Goal: Information Seeking & Learning: Learn about a topic

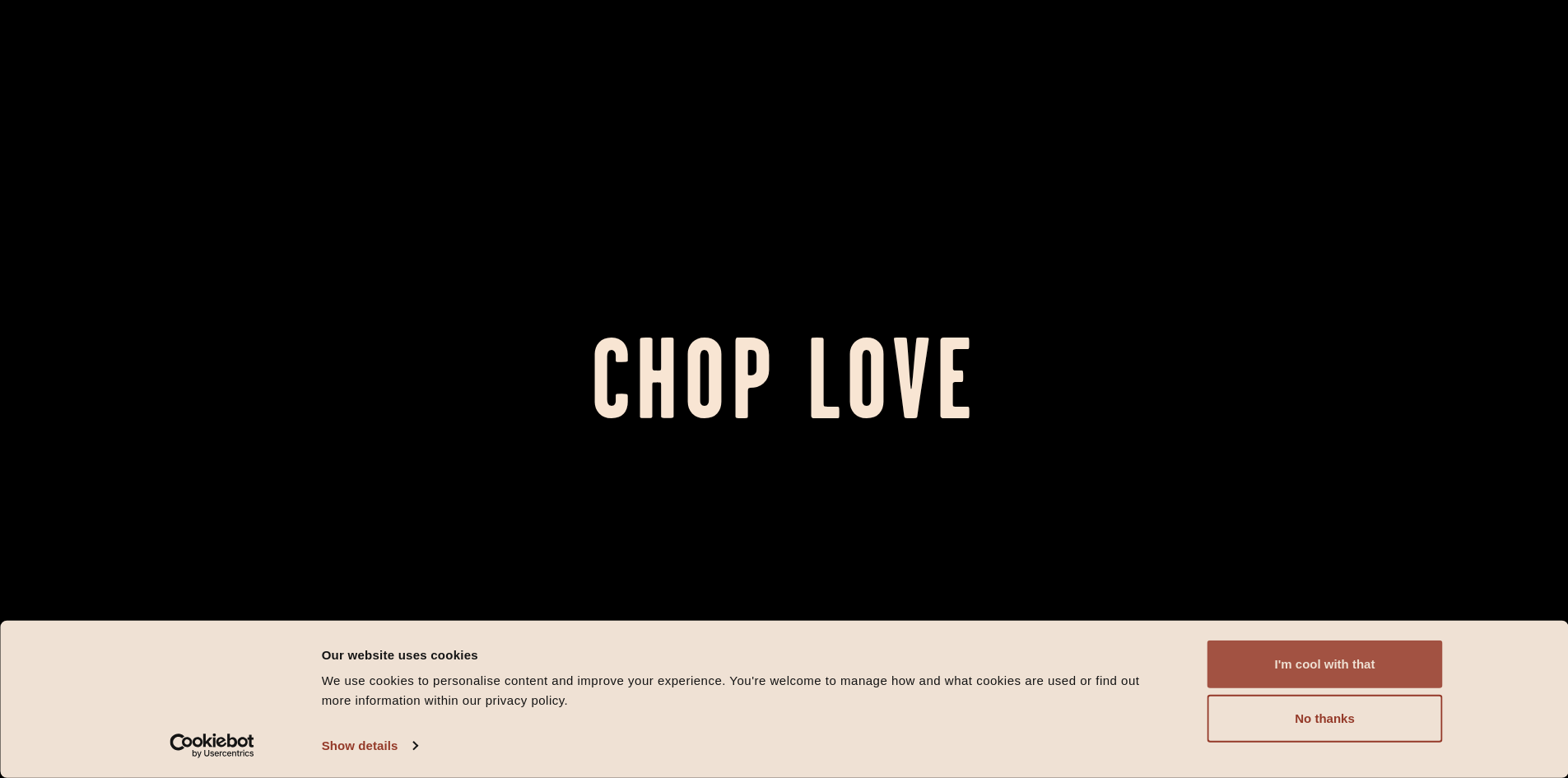
click at [1363, 673] on button "I'm cool with that" at bounding box center [1325, 664] width 235 height 48
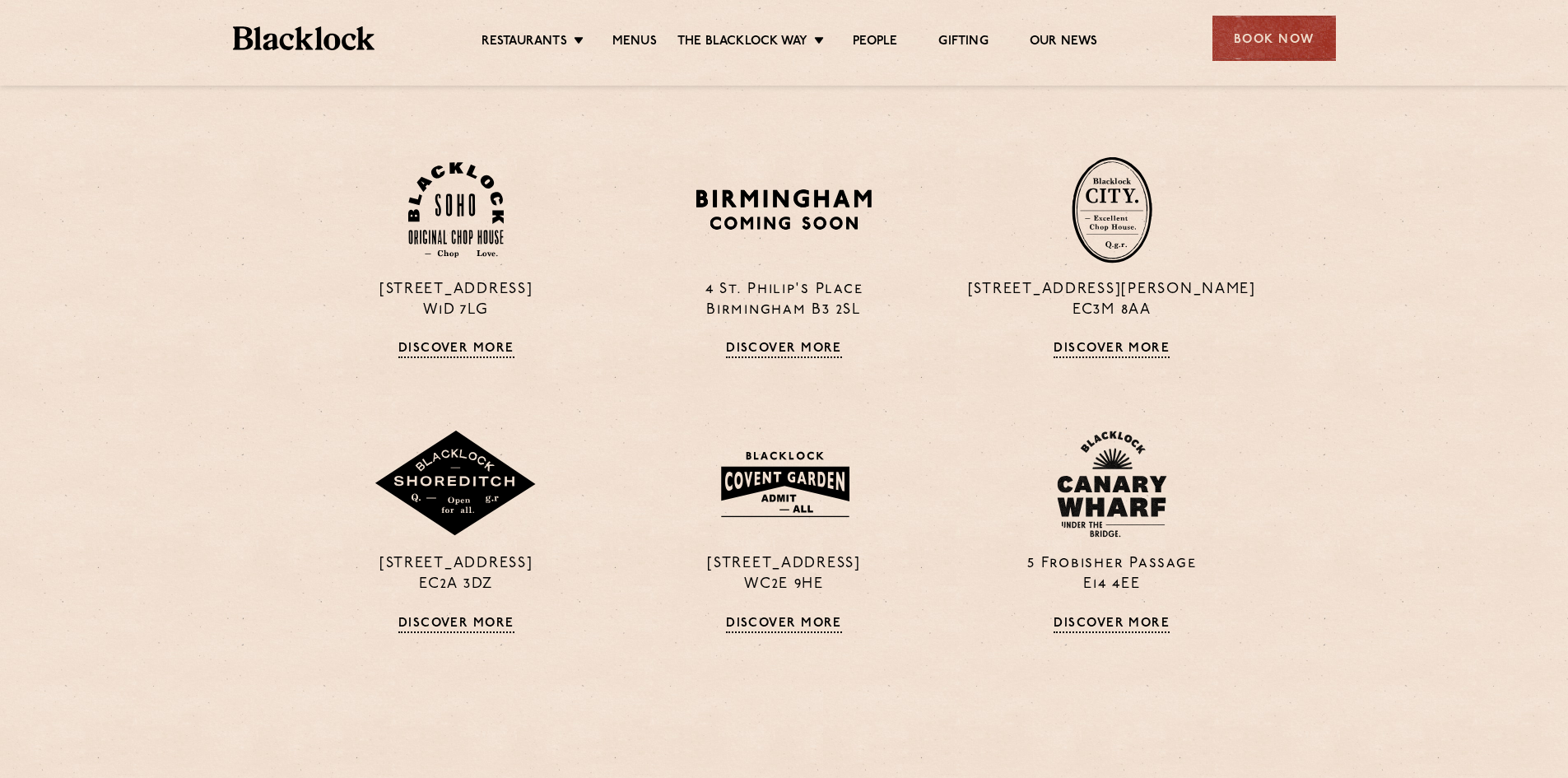
scroll to position [1565, 0]
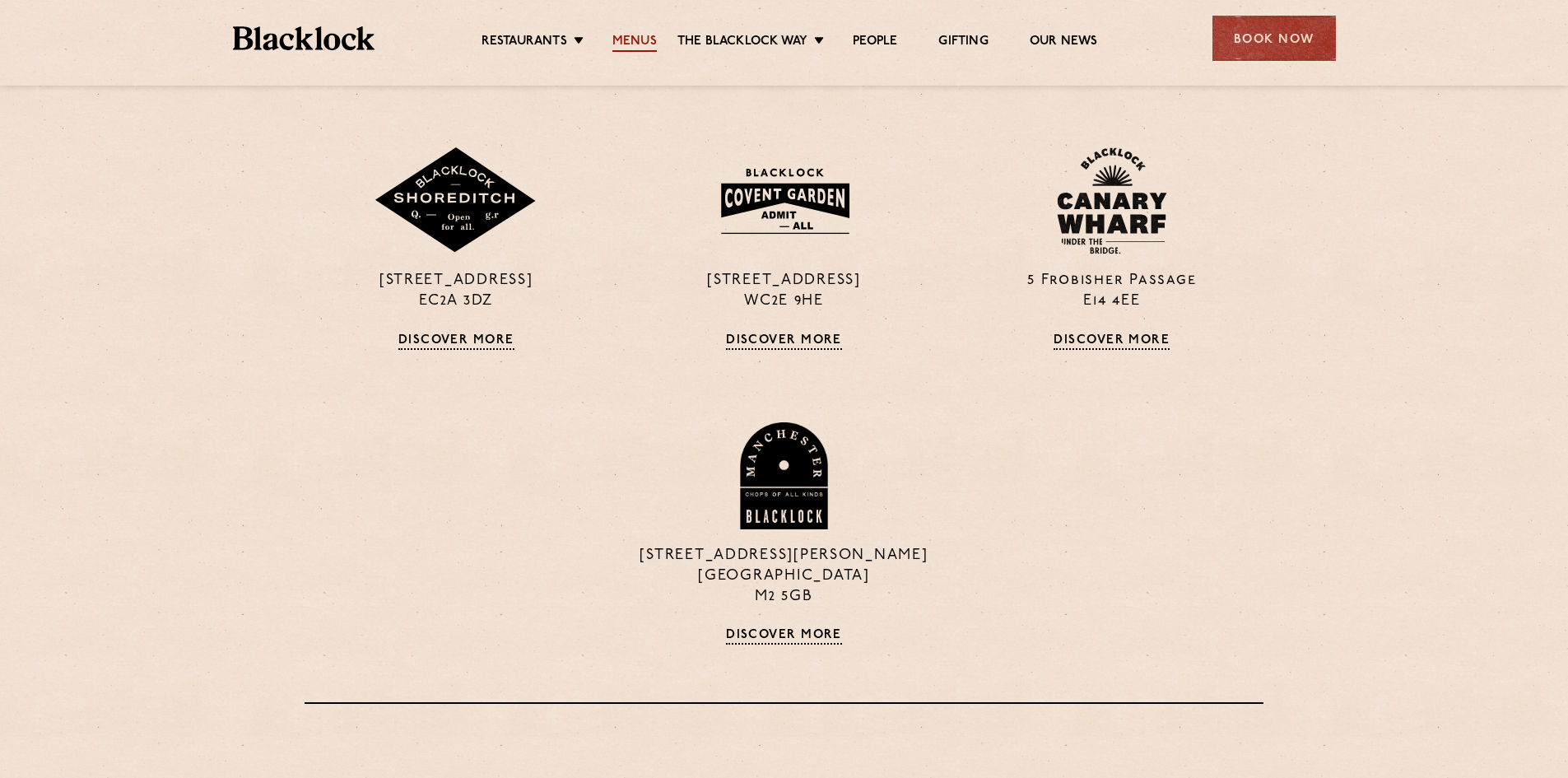
click at [622, 33] on link "Menus" at bounding box center [634, 42] width 44 height 18
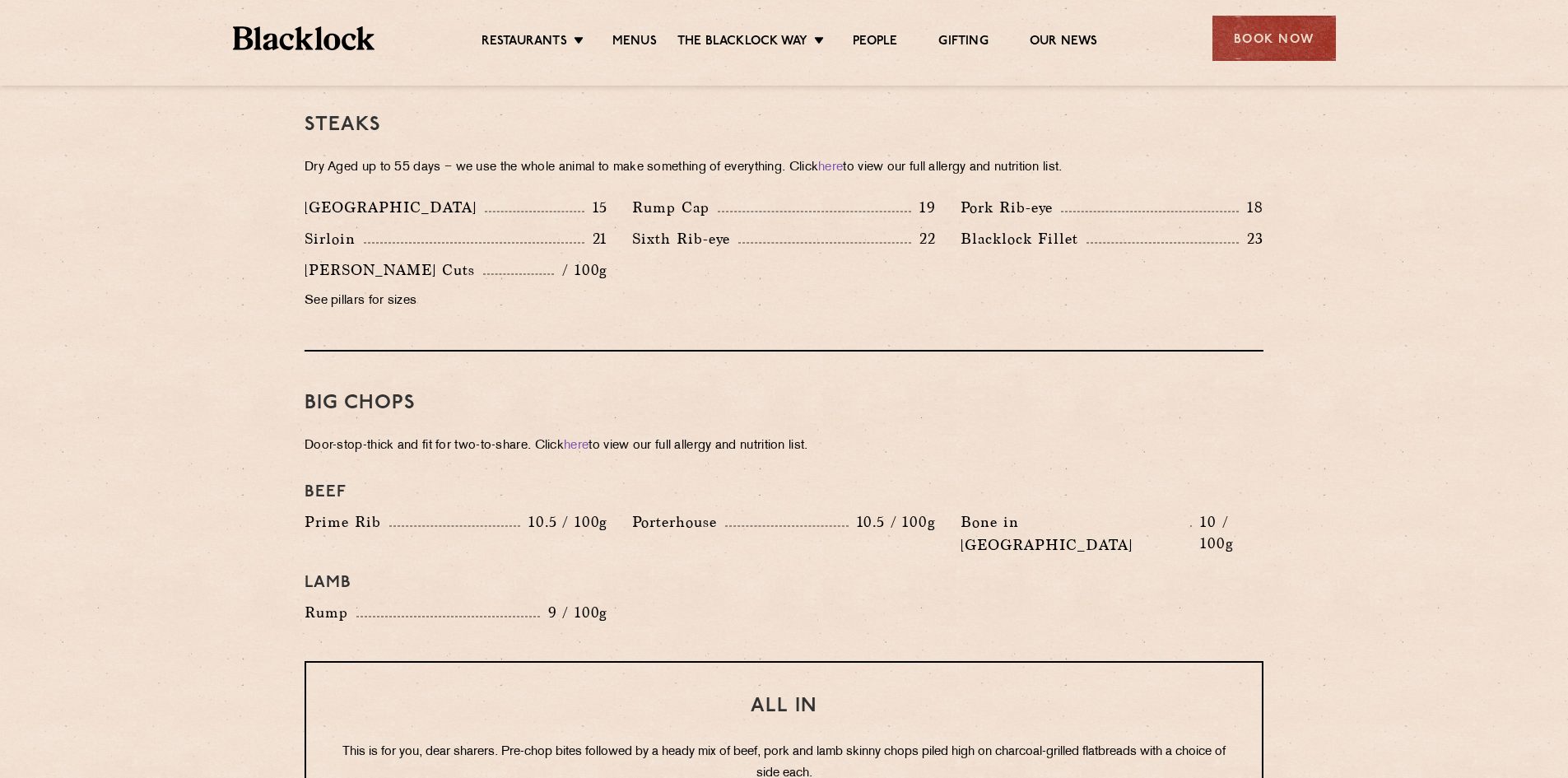
scroll to position [1565, 0]
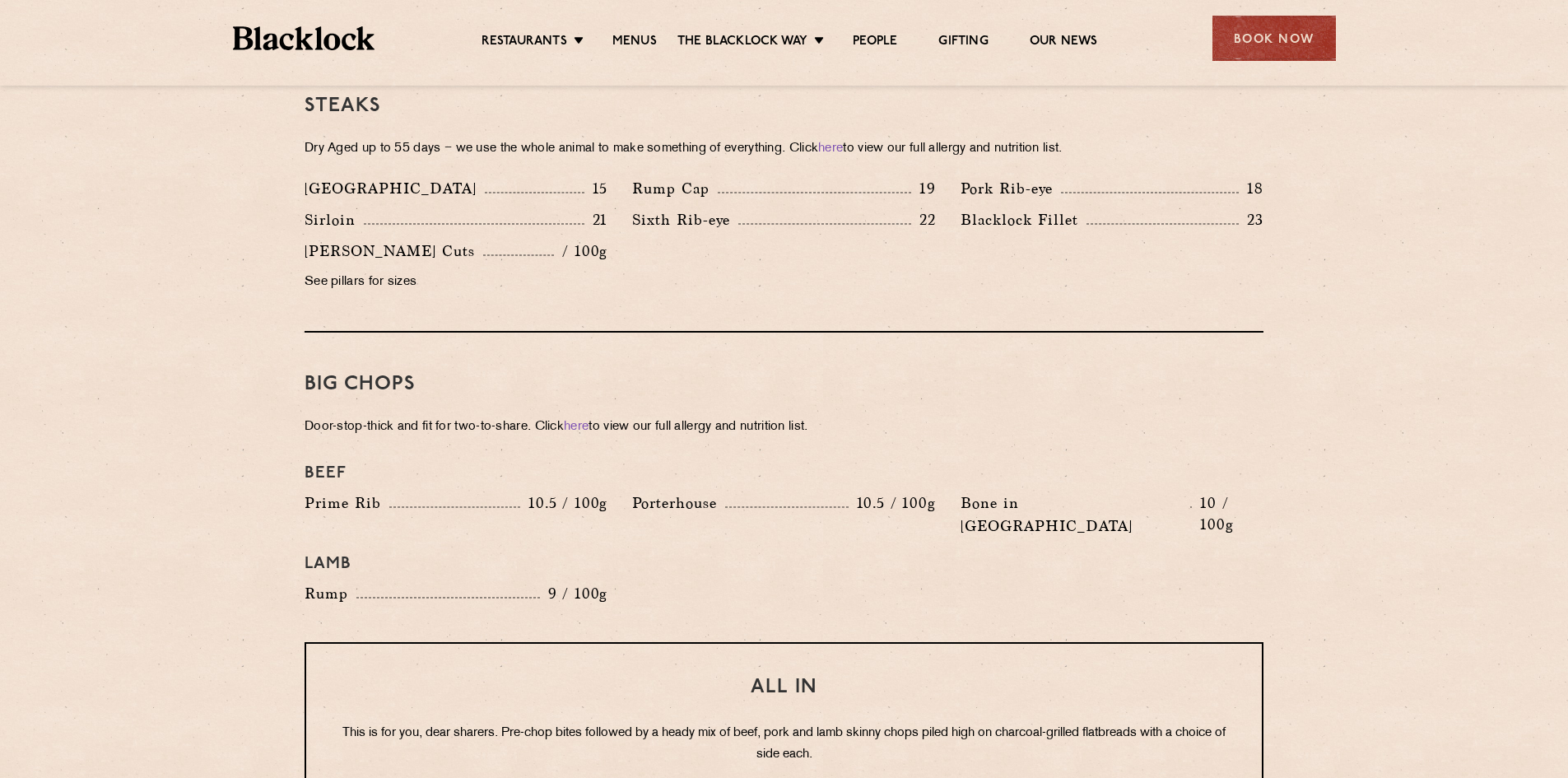
click at [388, 271] on p "See pillars for sizes" at bounding box center [456, 282] width 303 height 23
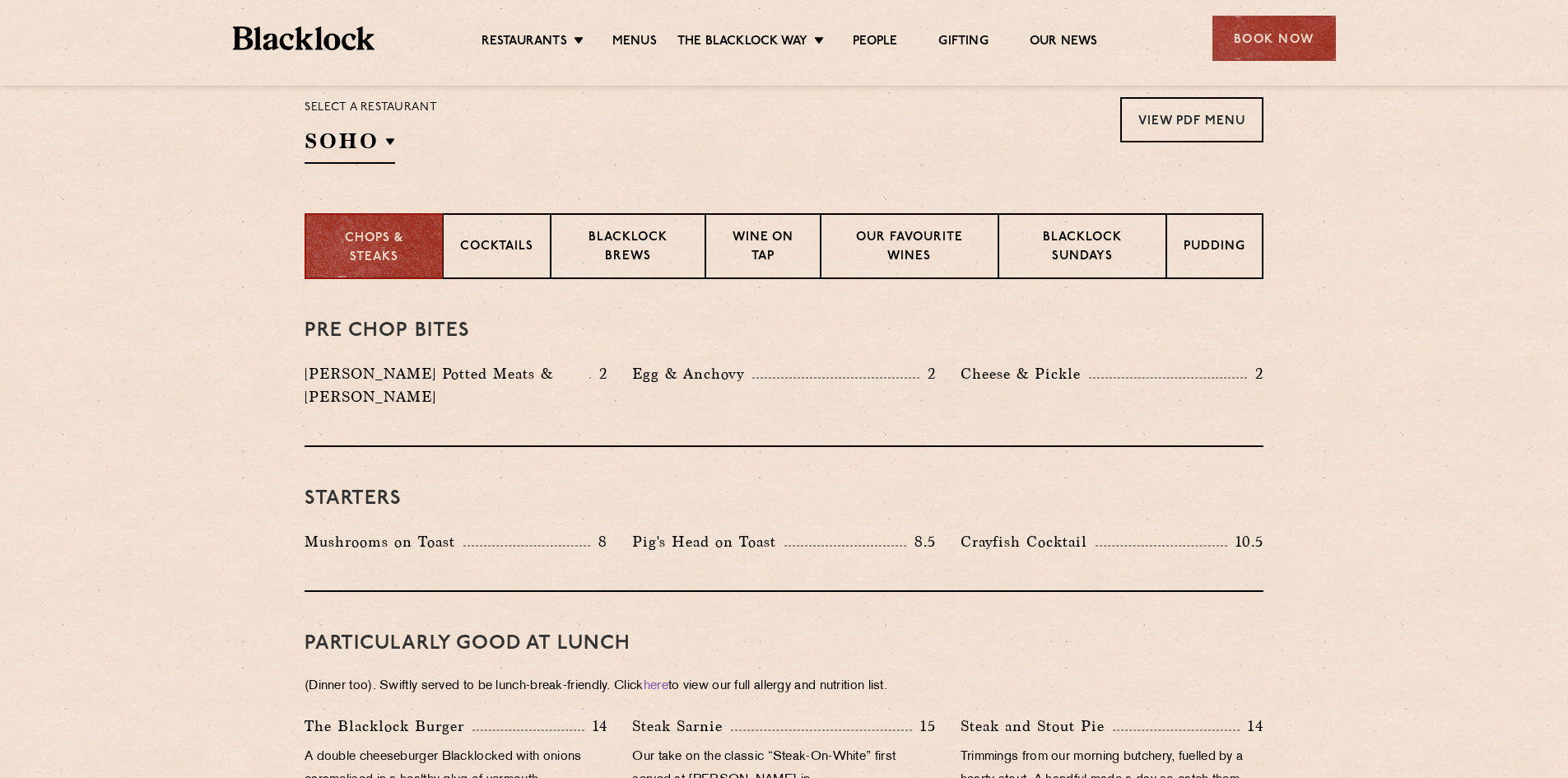
scroll to position [302, 0]
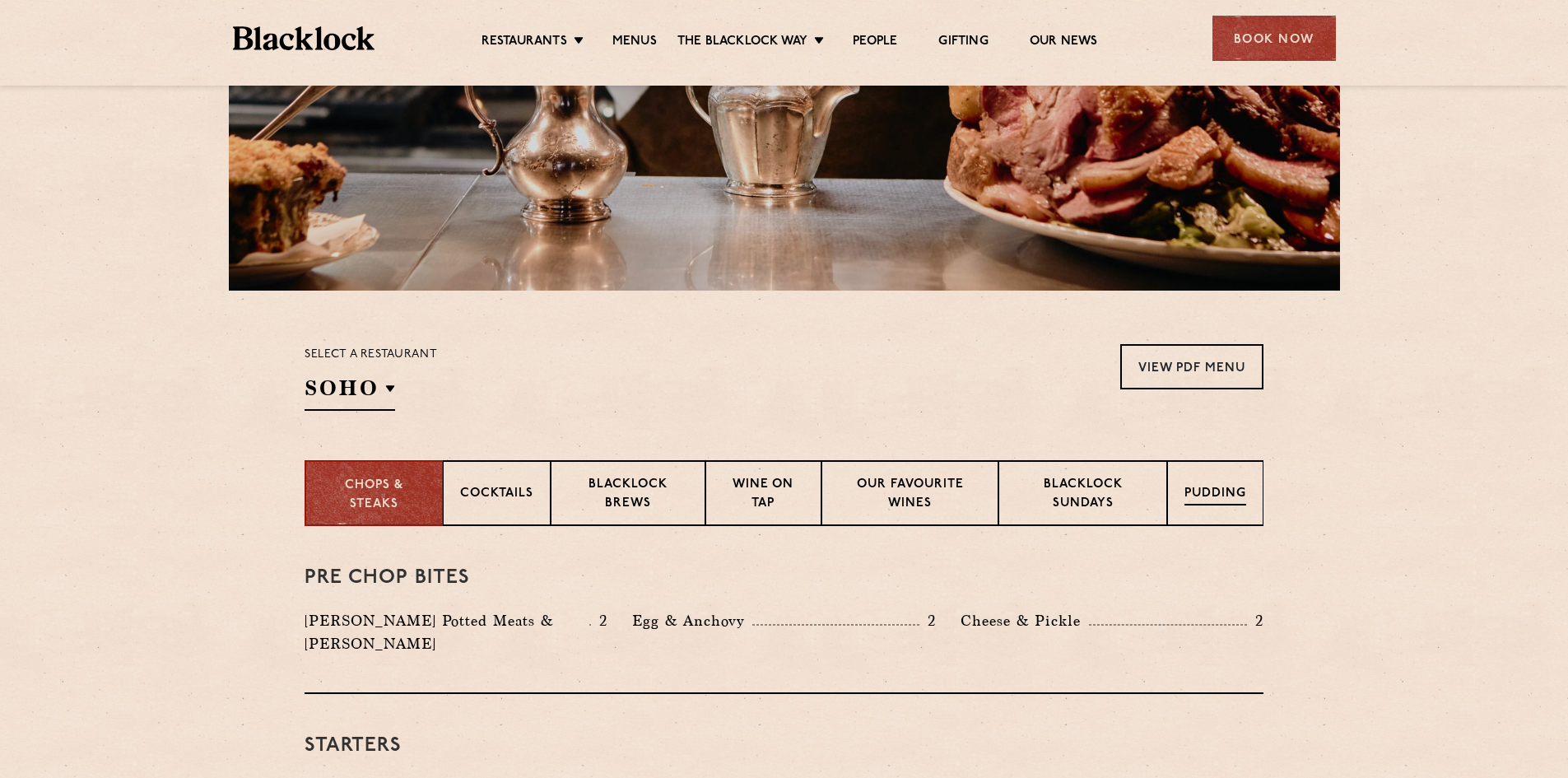
click at [1215, 497] on p "Pudding" at bounding box center [1216, 495] width 62 height 21
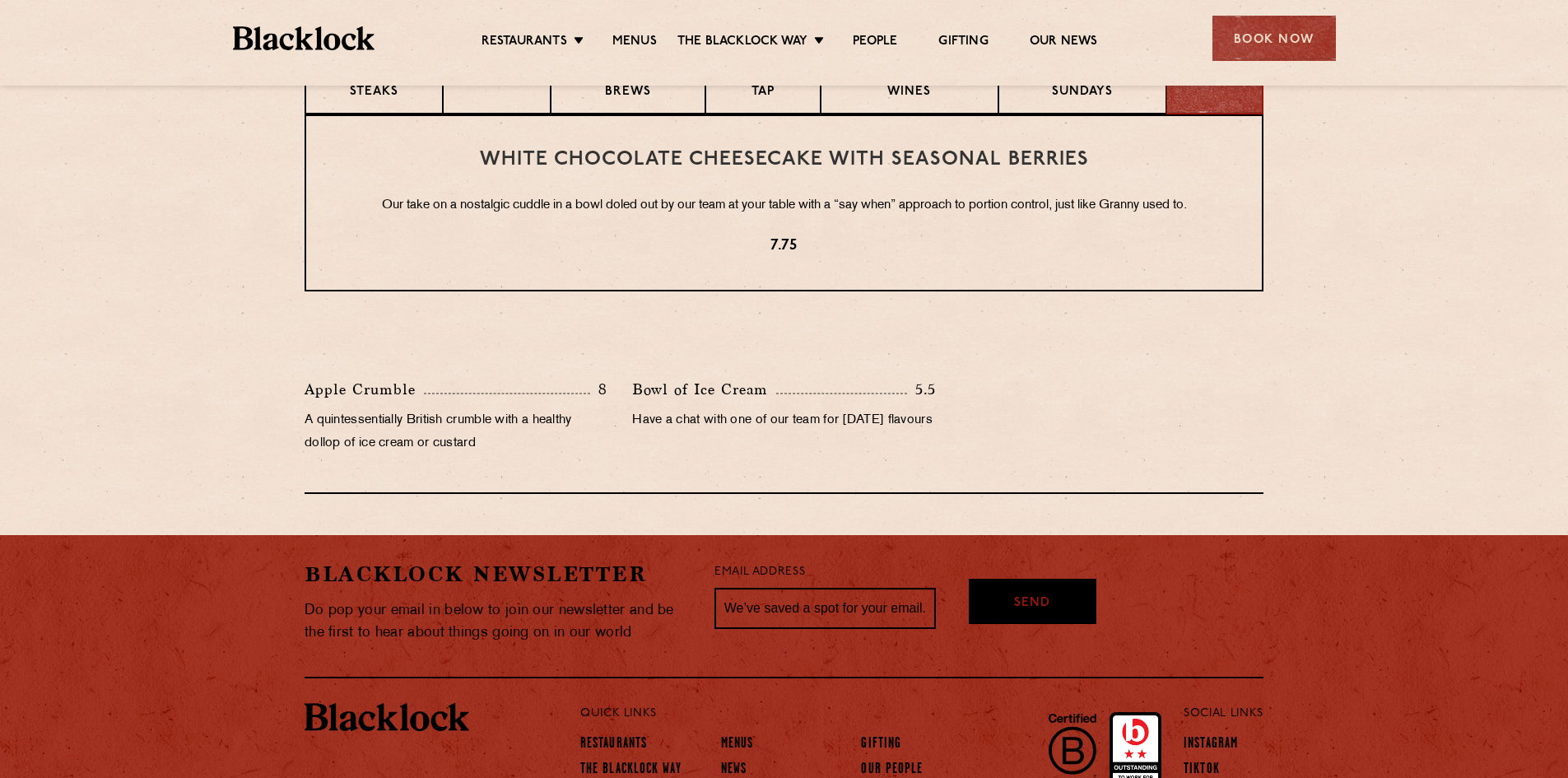
scroll to position [632, 0]
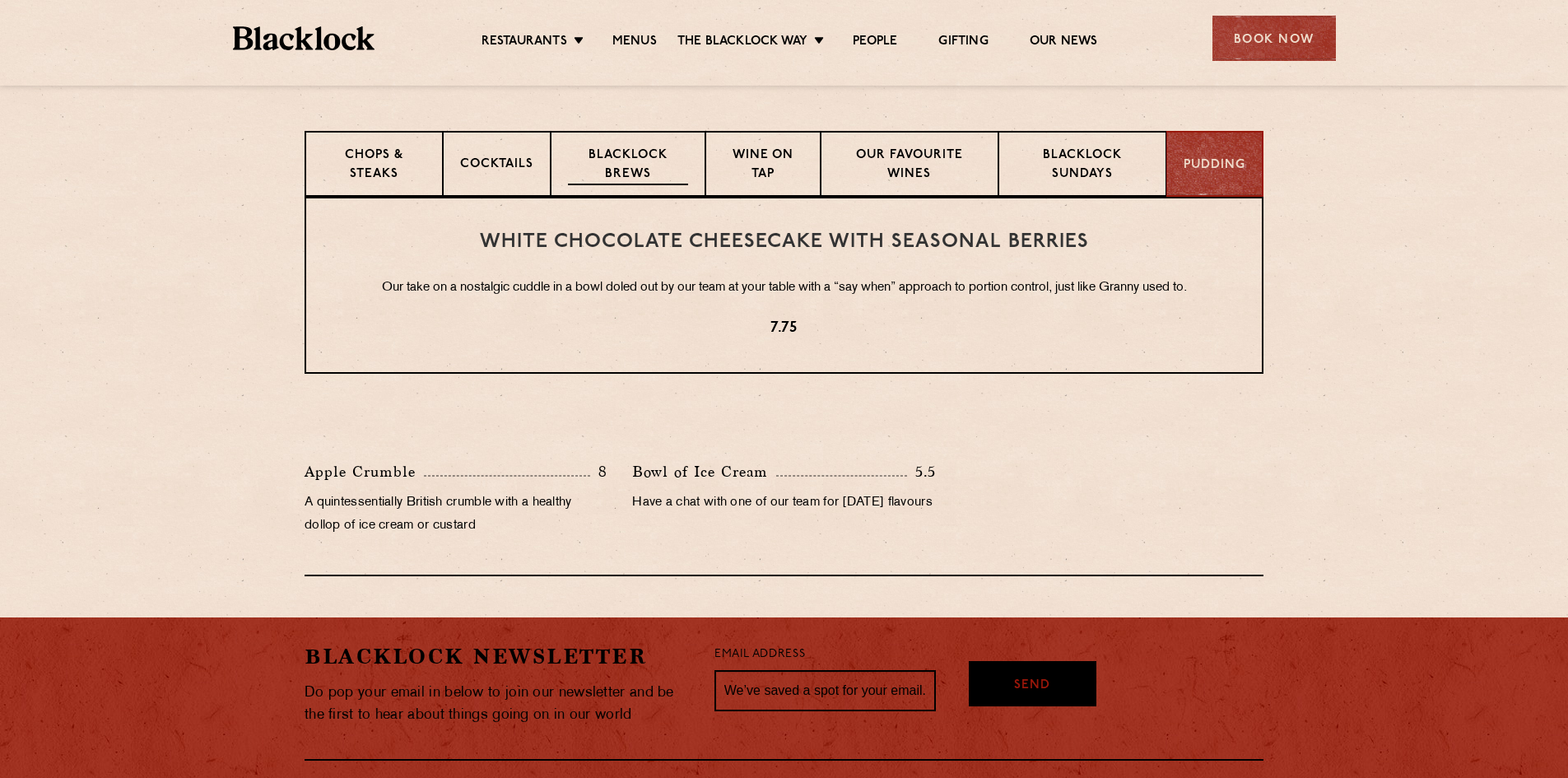
click at [593, 165] on p "Blacklock Brews" at bounding box center [628, 165] width 121 height 38
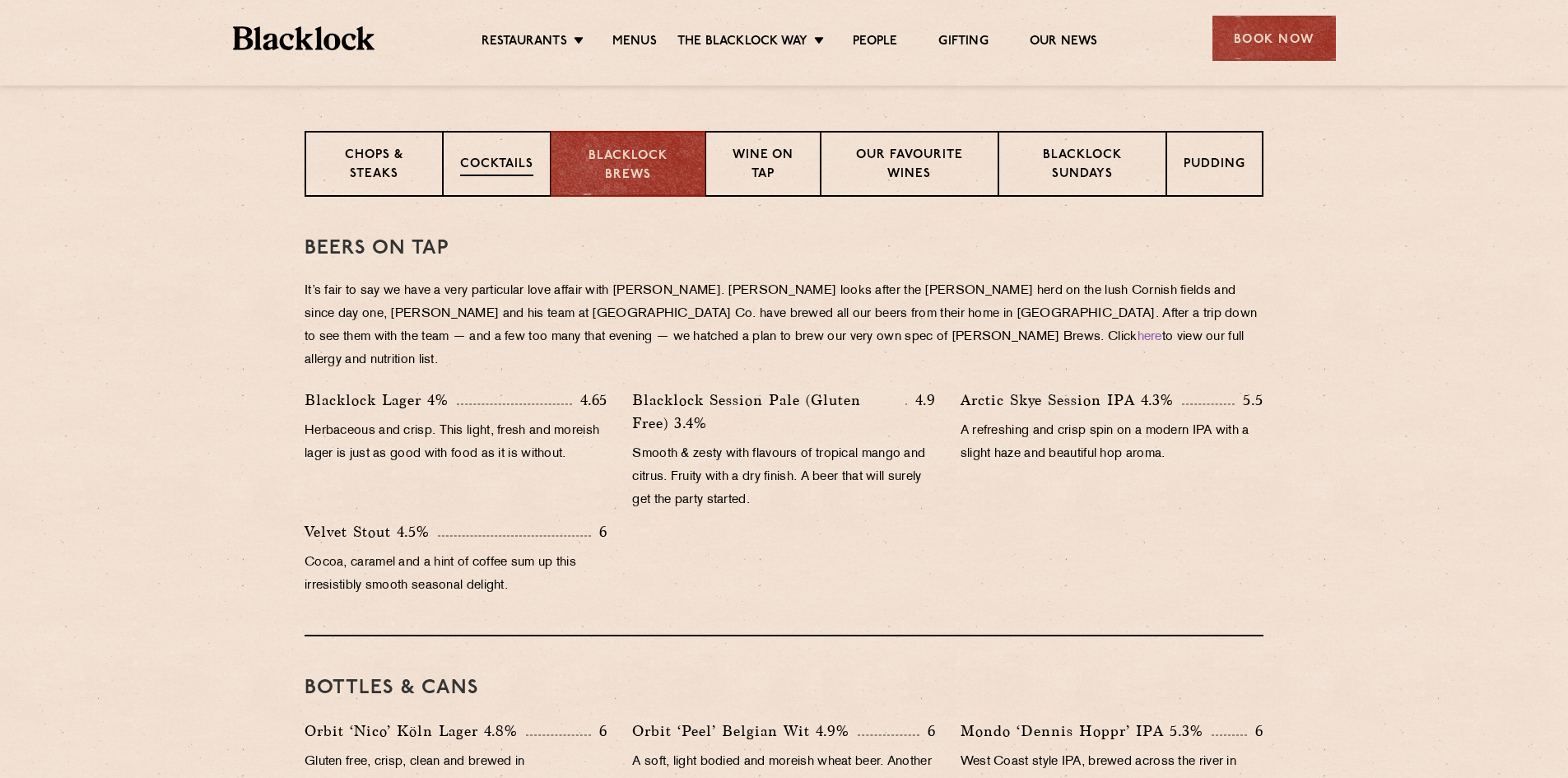
click at [480, 167] on p "Cocktails" at bounding box center [497, 166] width 74 height 21
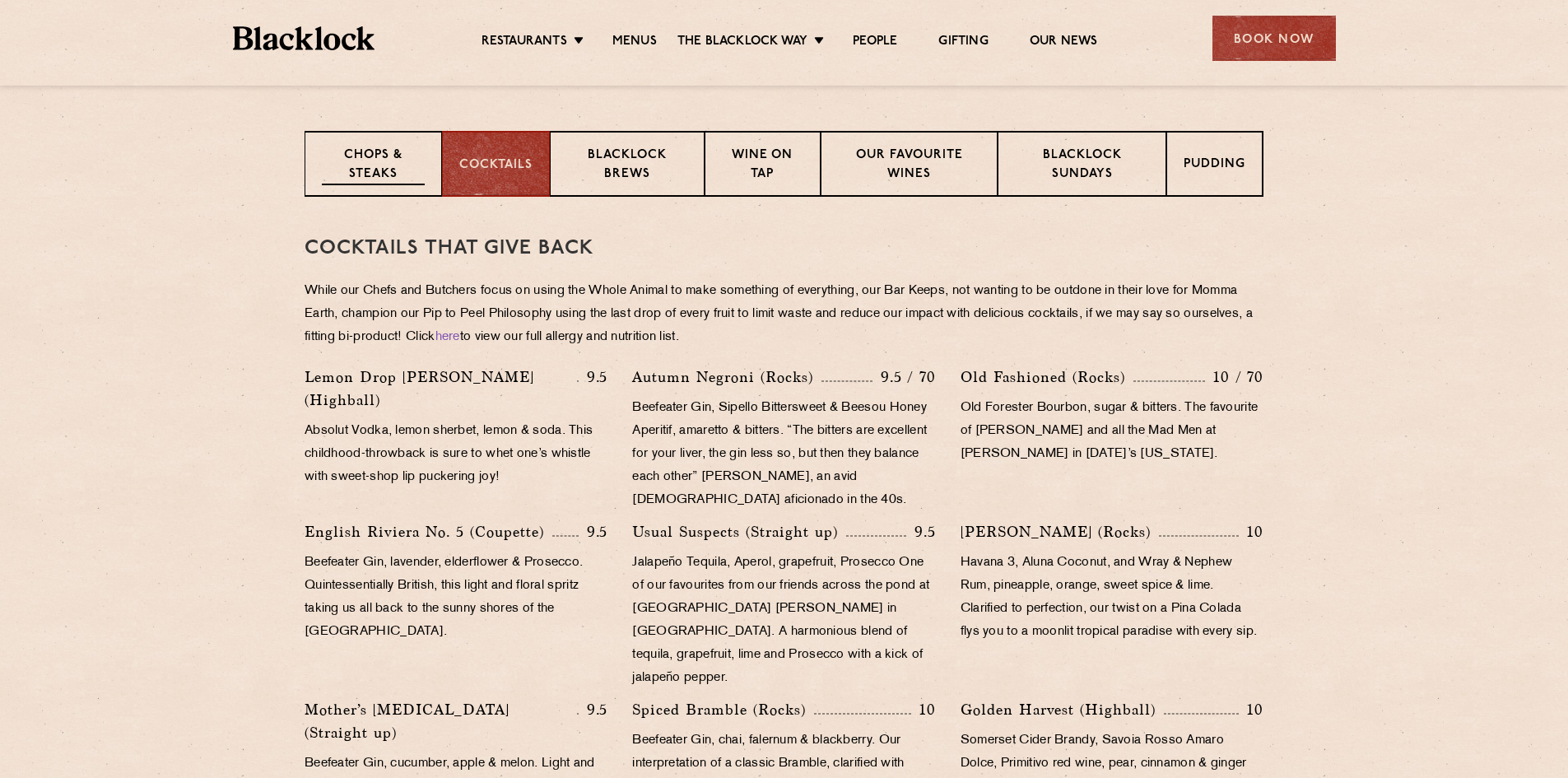
click at [385, 174] on p "Chops & Steaks" at bounding box center [374, 165] width 103 height 38
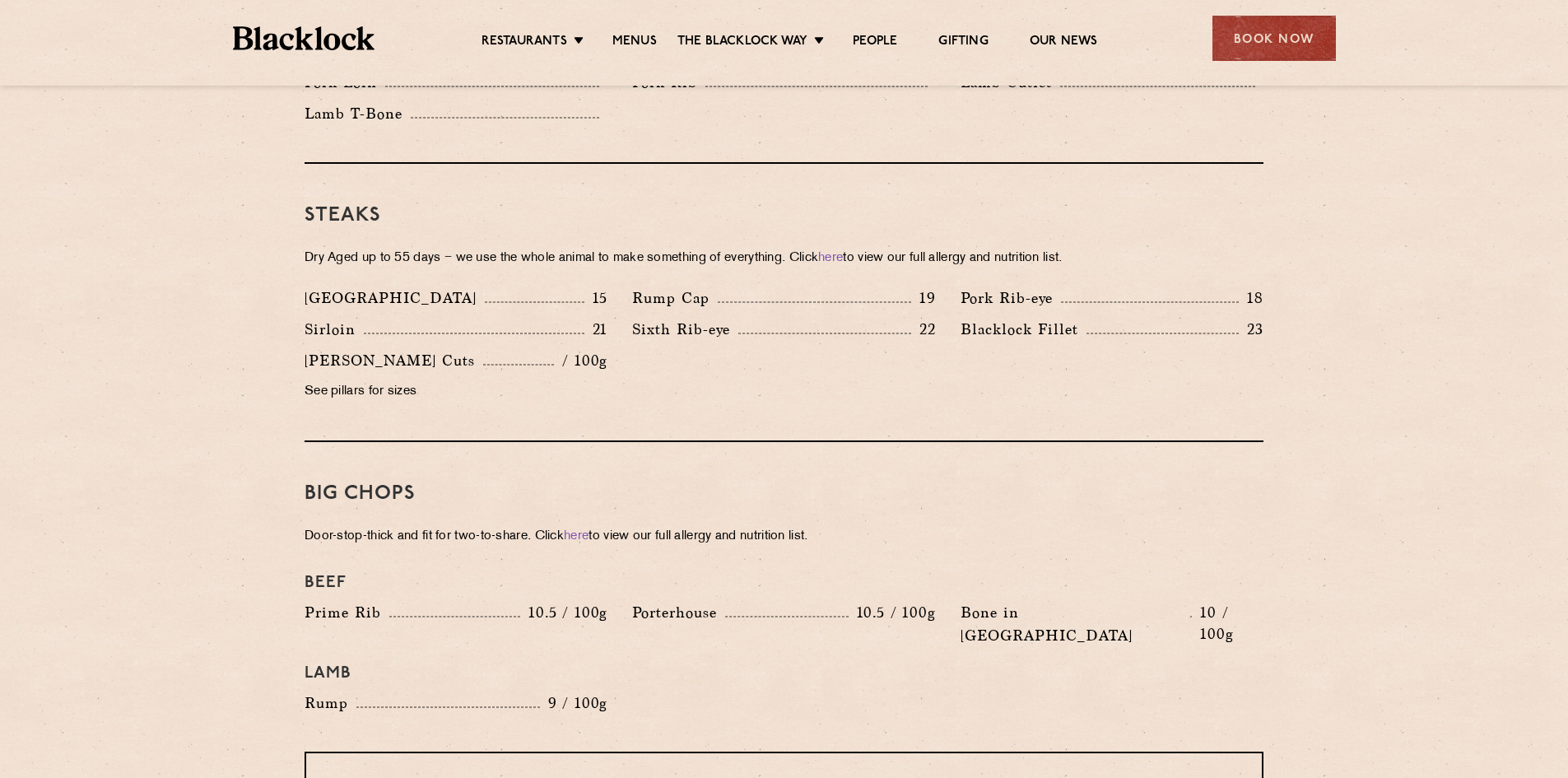
scroll to position [1948, 0]
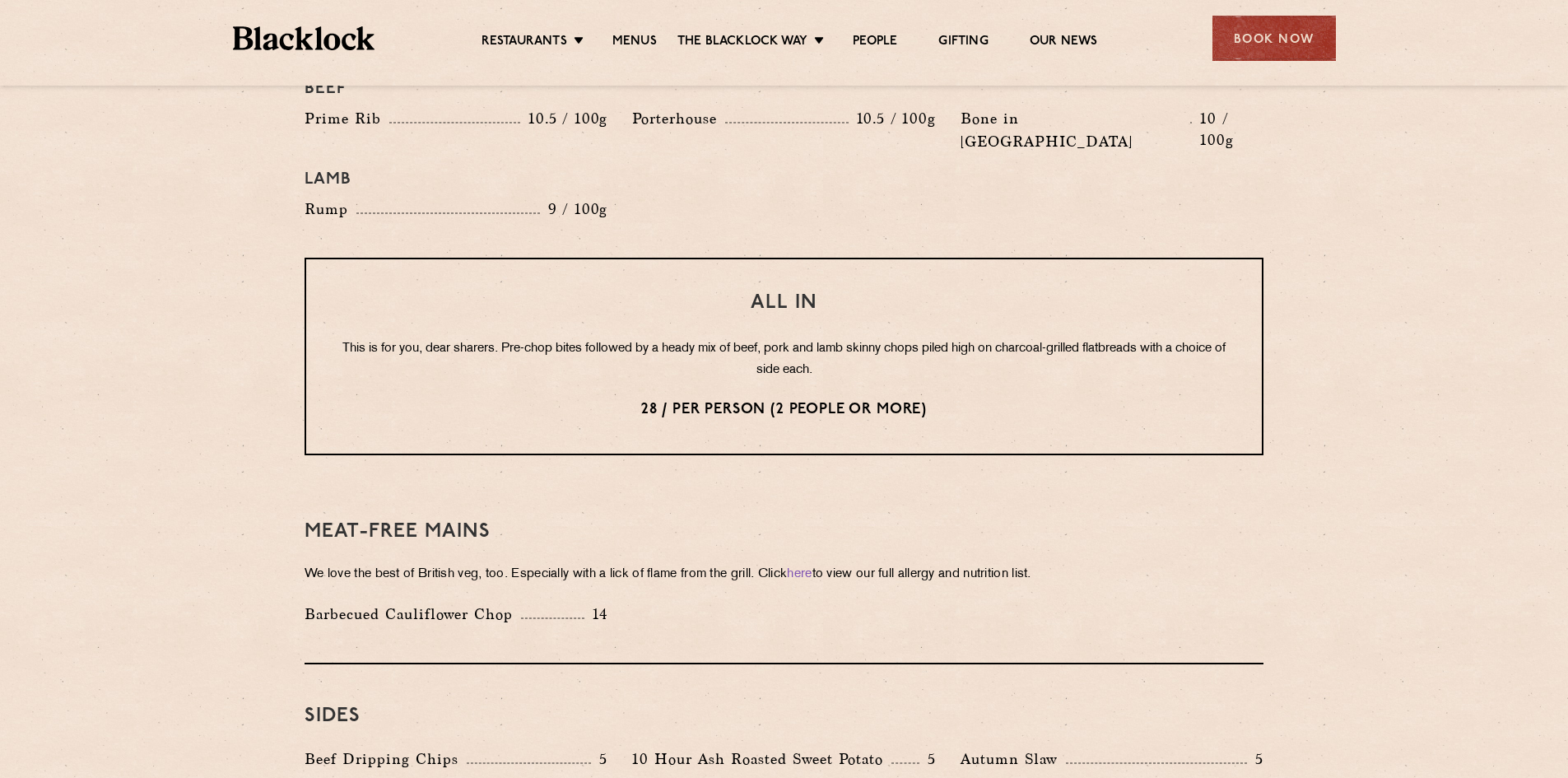
click at [808, 399] on p "28 / per person (2 people or more)" at bounding box center [784, 410] width 890 height 21
click at [717, 399] on p "28 / per person (2 people or more)" at bounding box center [784, 410] width 890 height 21
click at [652, 399] on p "28 / per person (2 people or more)" at bounding box center [784, 410] width 890 height 21
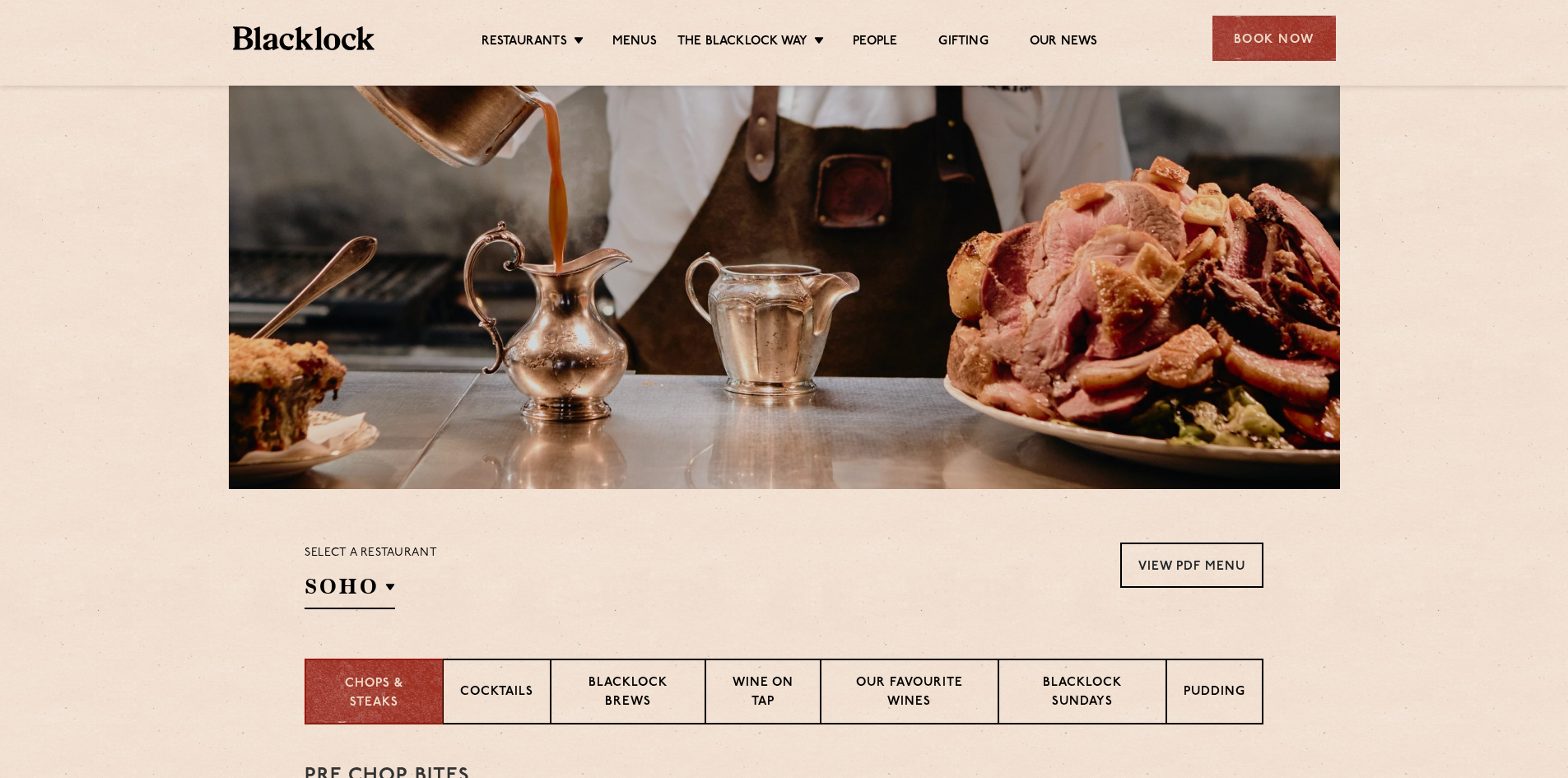
scroll to position [0, 0]
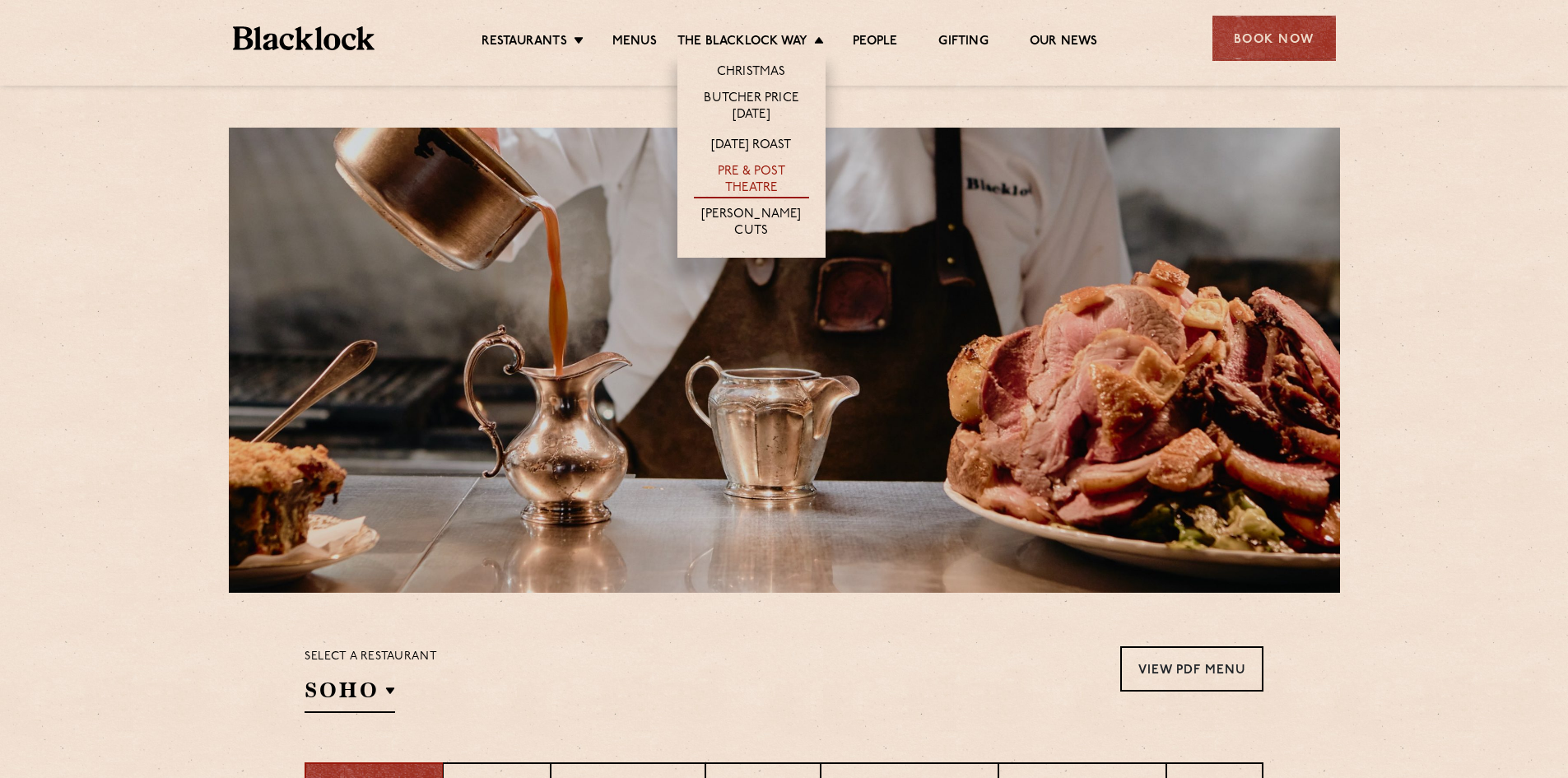
click at [767, 183] on link "Pre & Post Theatre" at bounding box center [752, 181] width 115 height 34
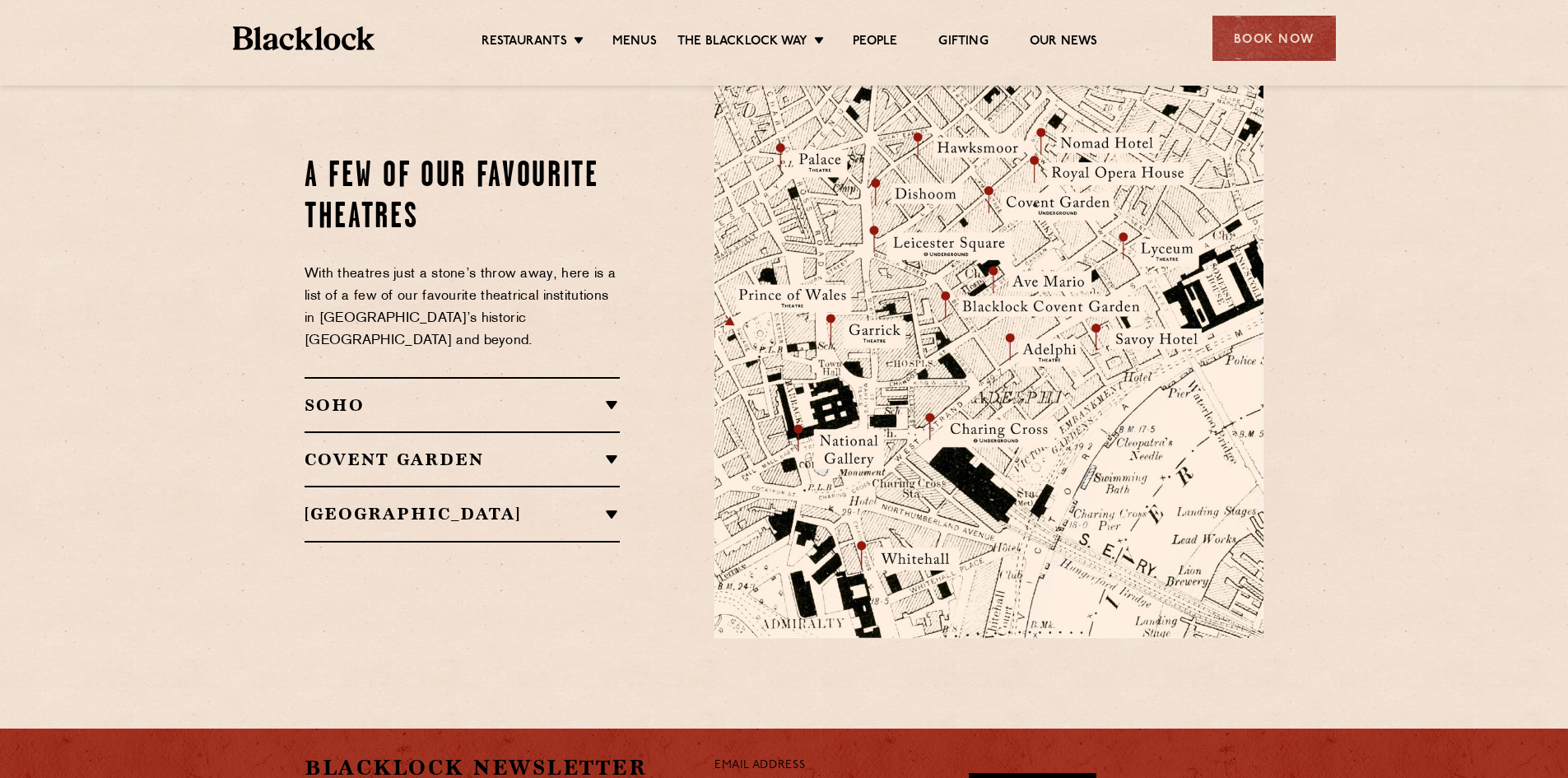
scroll to position [1894, 0]
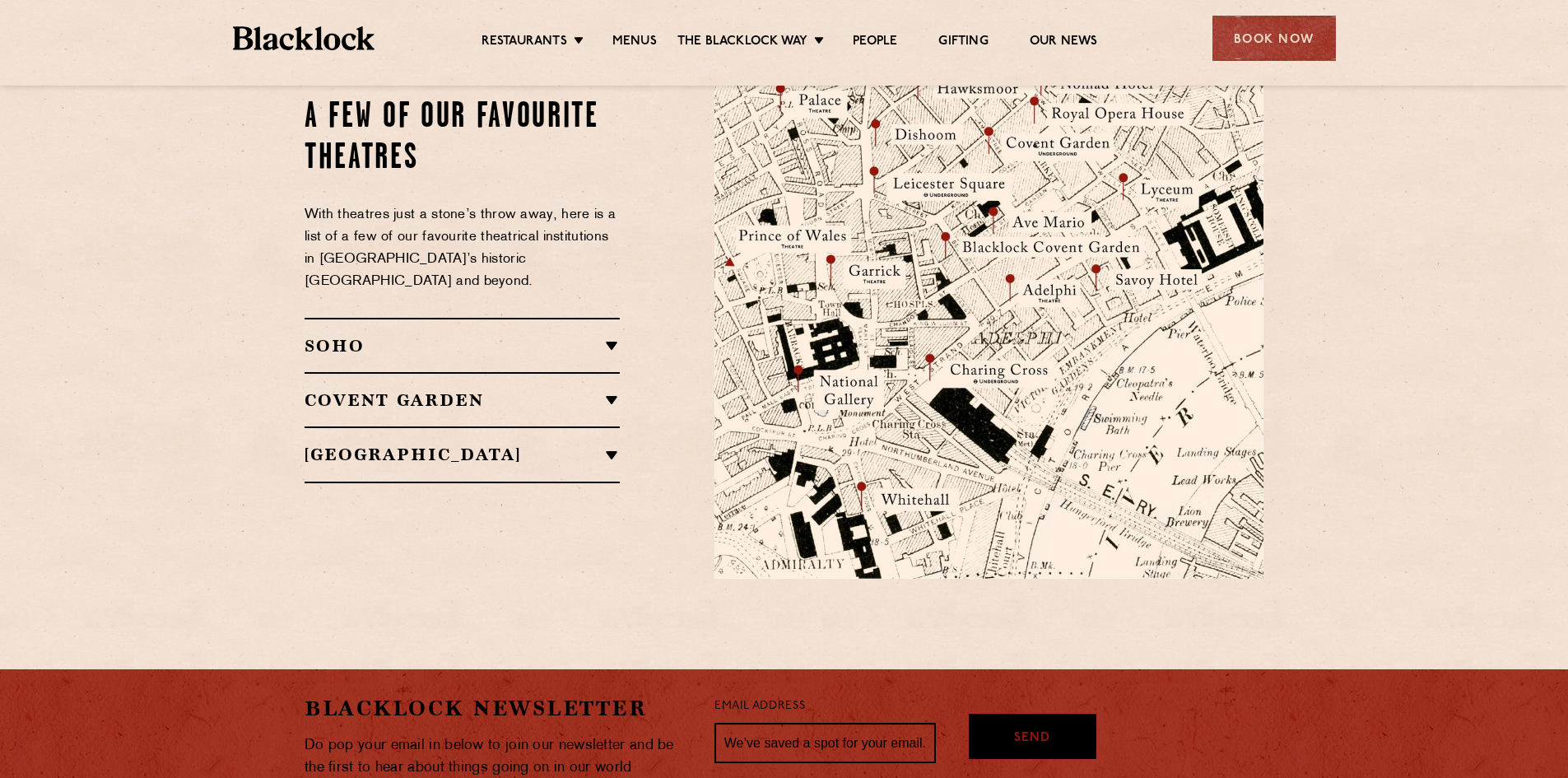
click at [609, 336] on h2 "SOHO" at bounding box center [462, 345] width 315 height 20
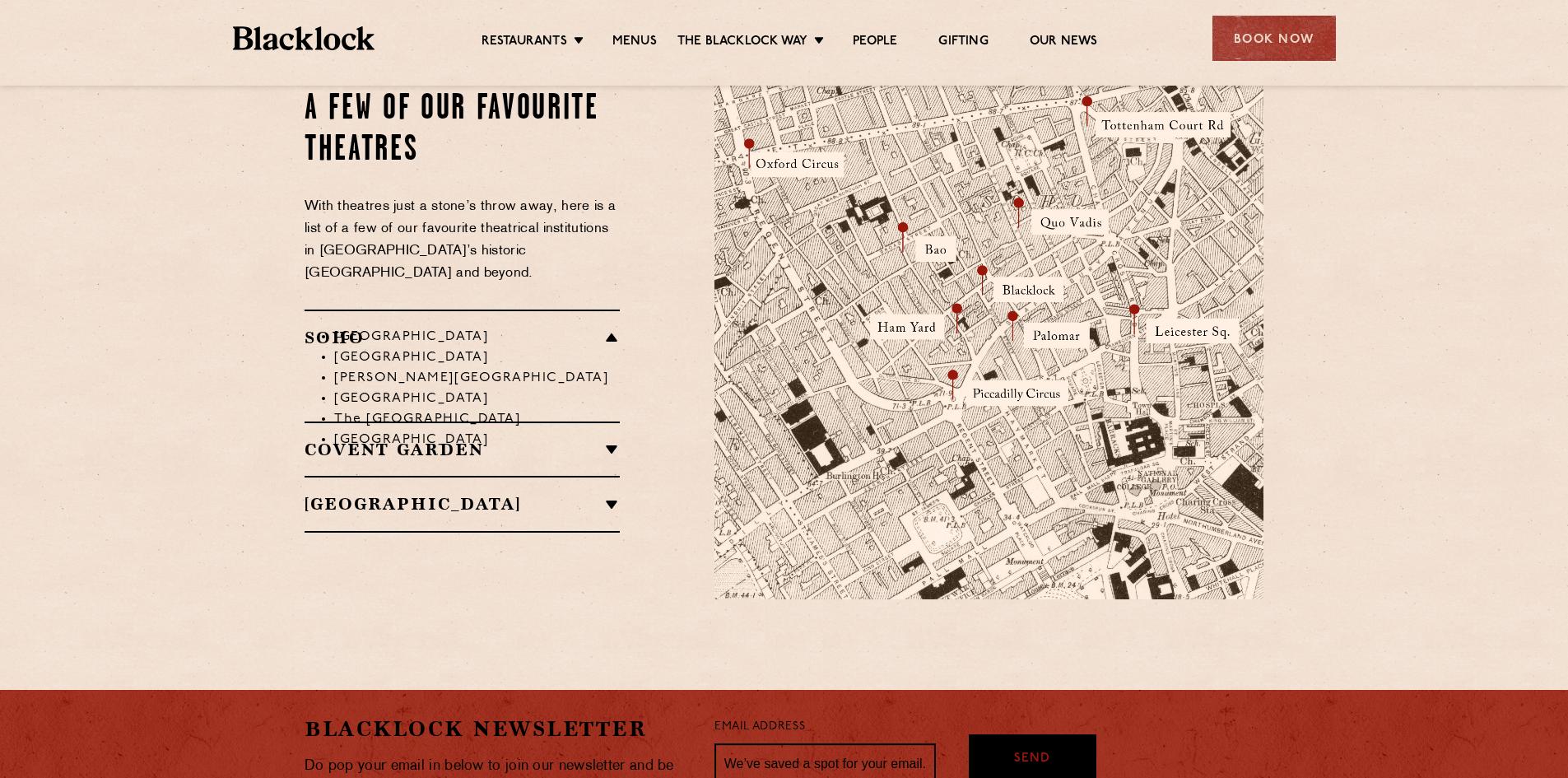
scroll to position [1812, 0]
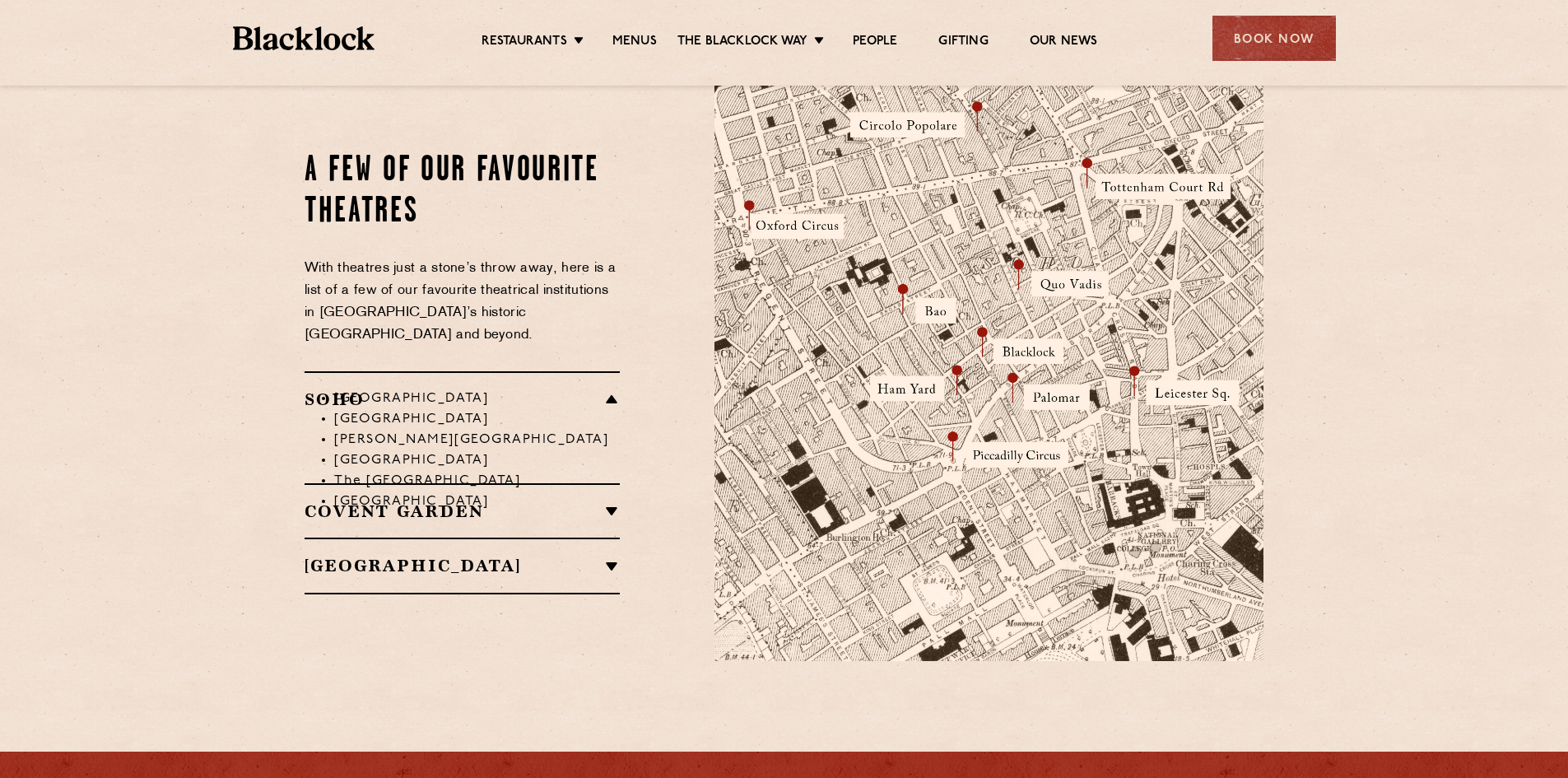
click at [503, 501] on h2 "Covent Garden" at bounding box center [462, 510] width 315 height 20
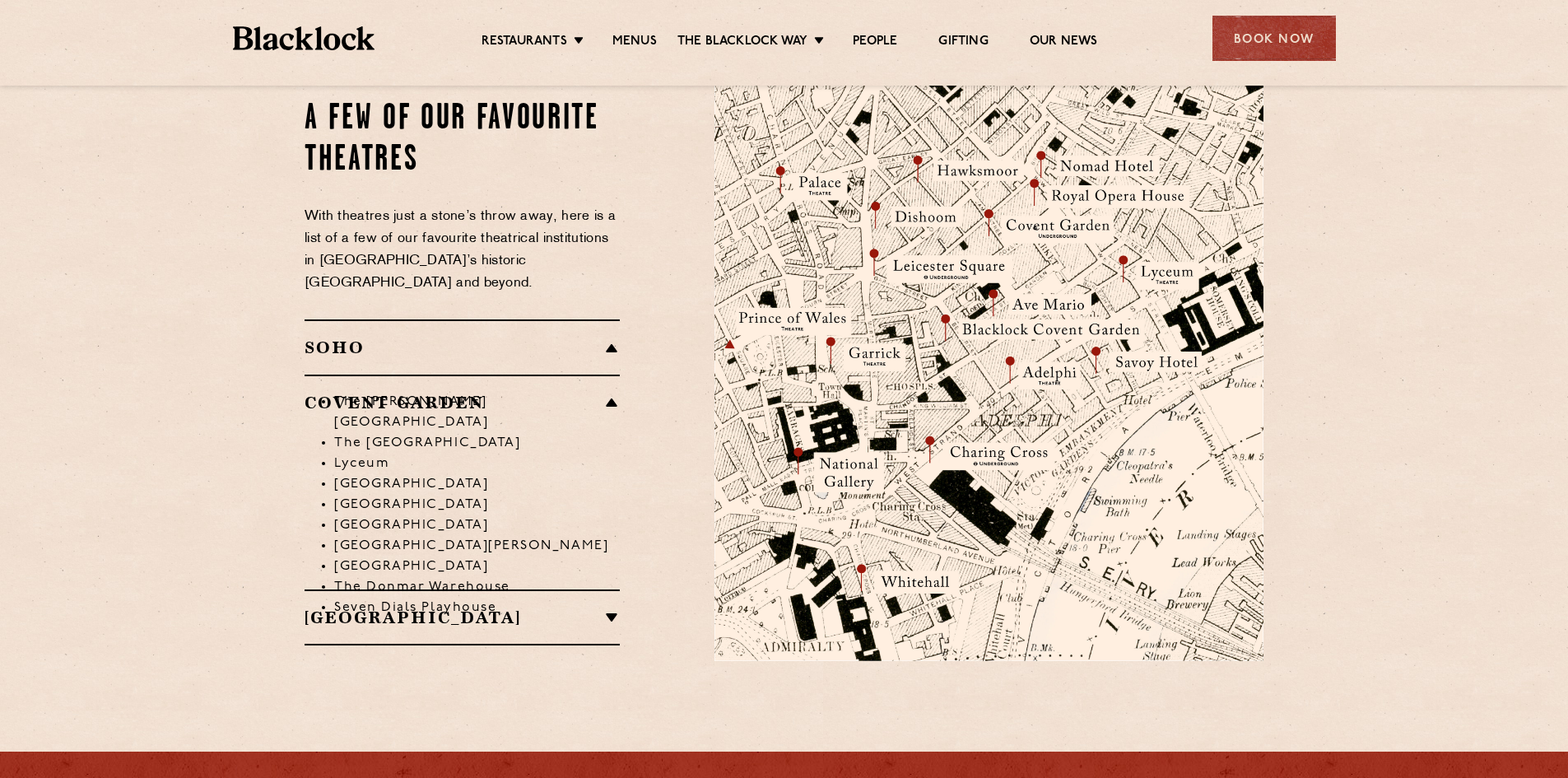
click at [539, 338] on h2 "SOHO" at bounding box center [462, 347] width 315 height 20
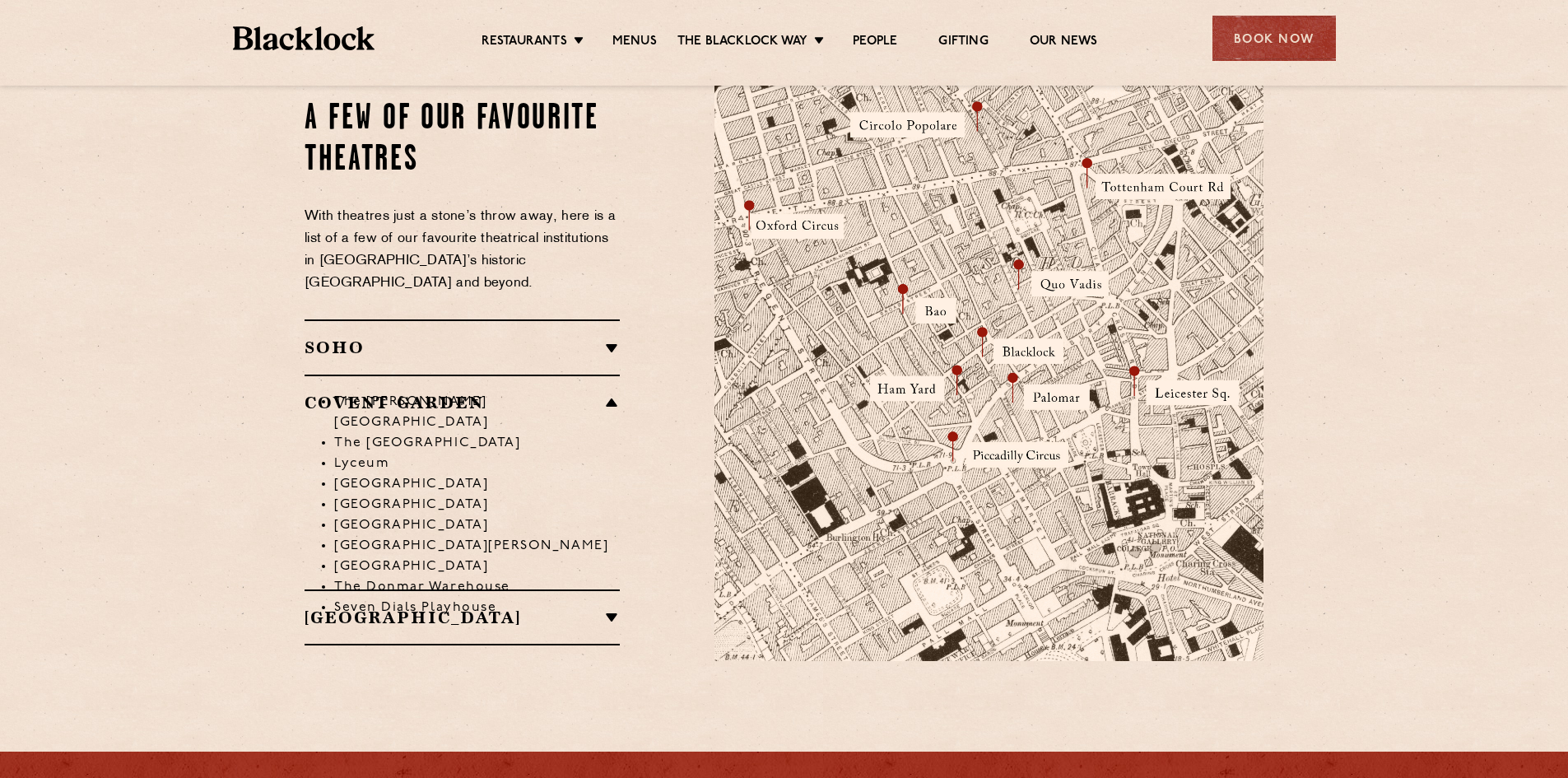
click at [564, 338] on h2 "SOHO" at bounding box center [462, 347] width 315 height 20
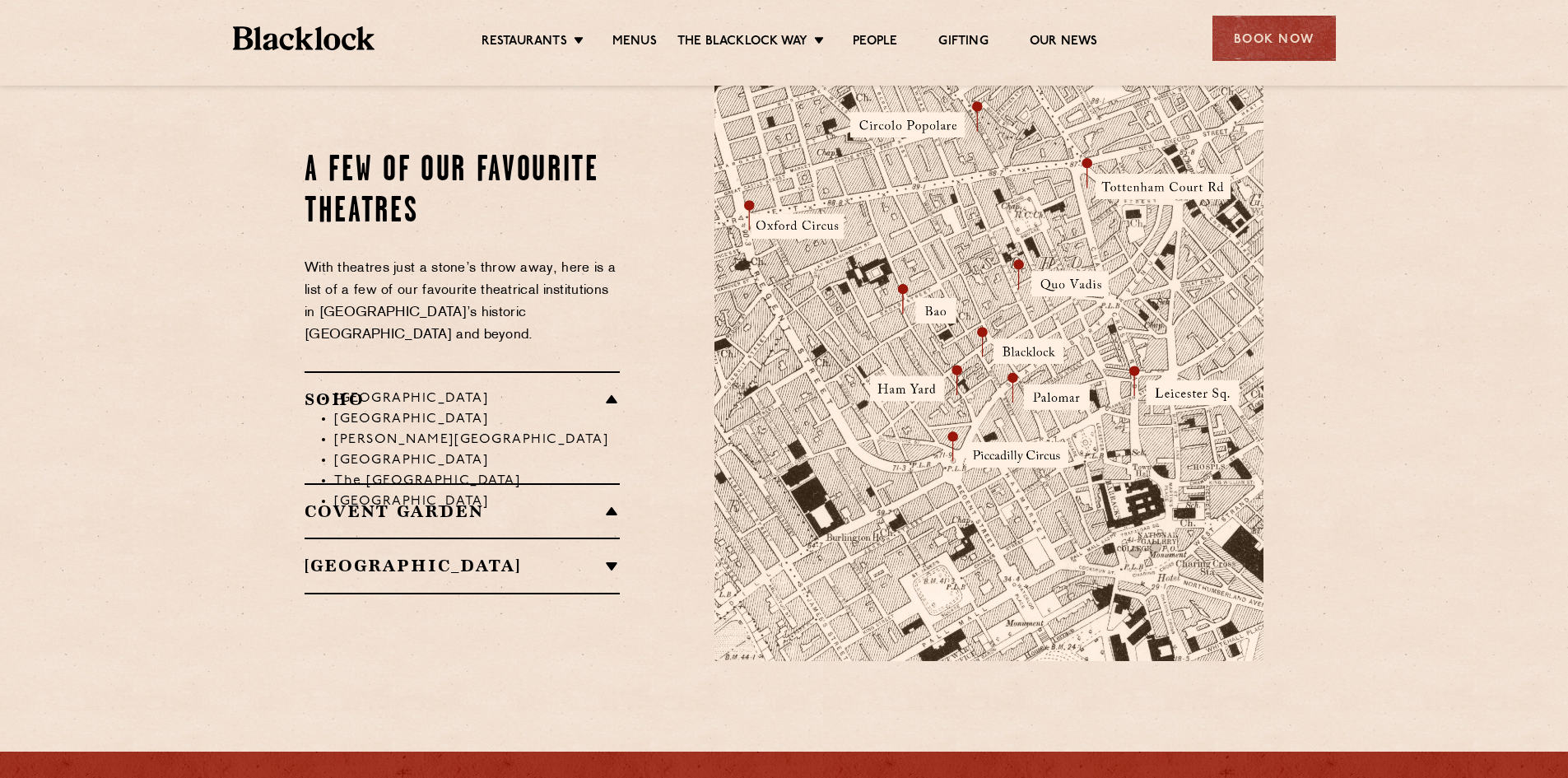
click at [527, 556] on h2 "[GEOGRAPHIC_DATA]" at bounding box center [462, 565] width 315 height 20
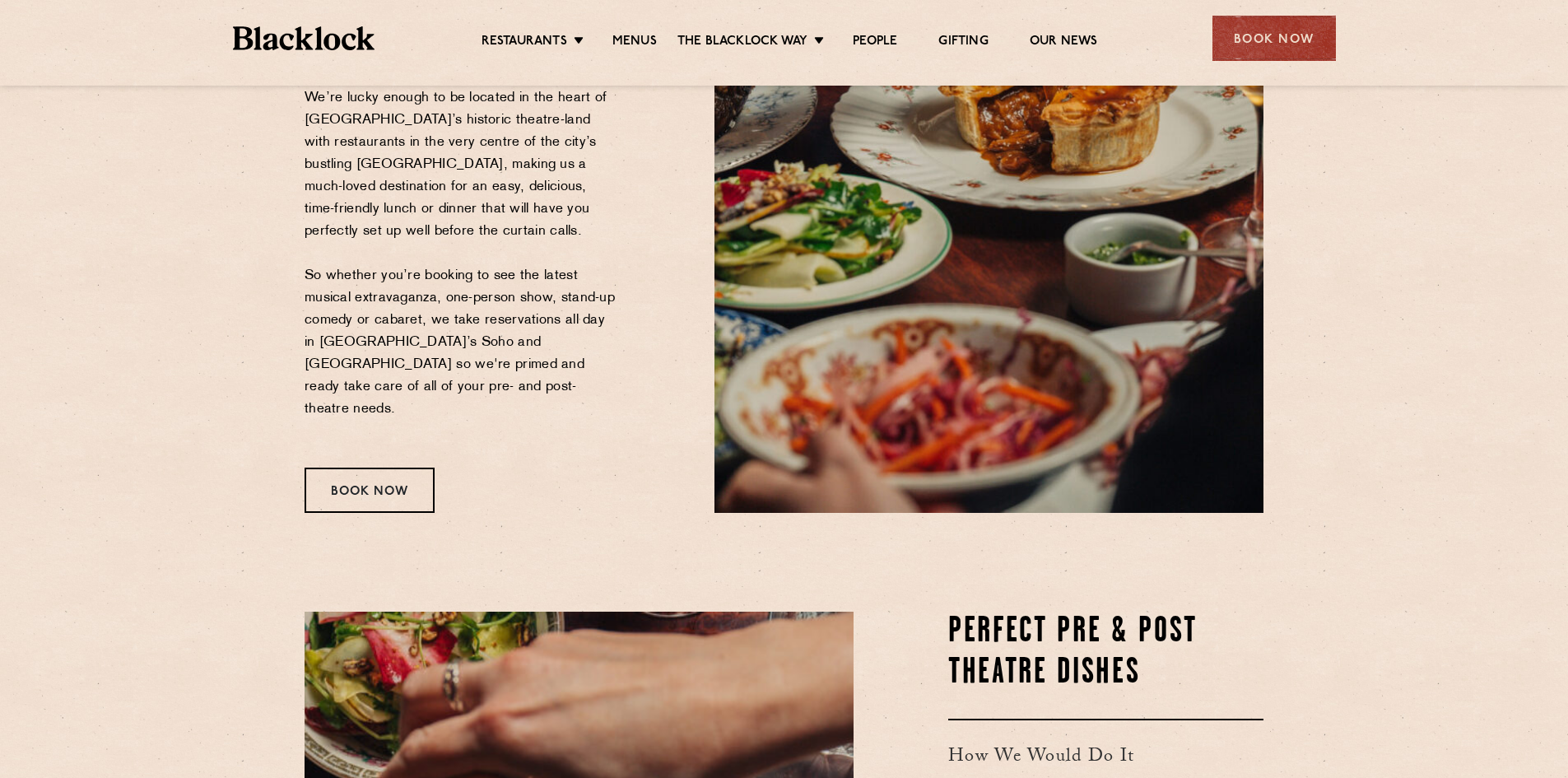
scroll to position [247, 0]
